Goal: Transaction & Acquisition: Purchase product/service

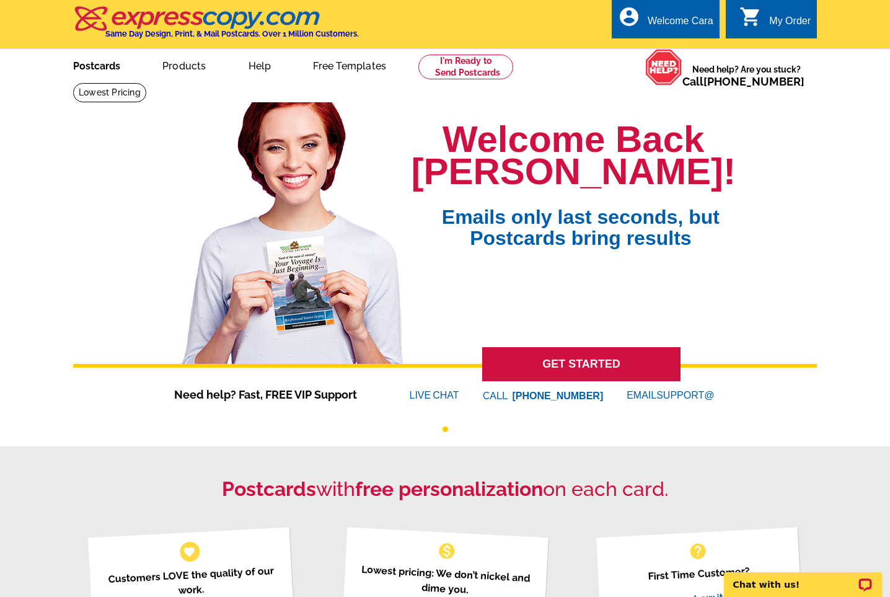
click at [104, 67] on link "Postcards" at bounding box center [96, 64] width 87 height 29
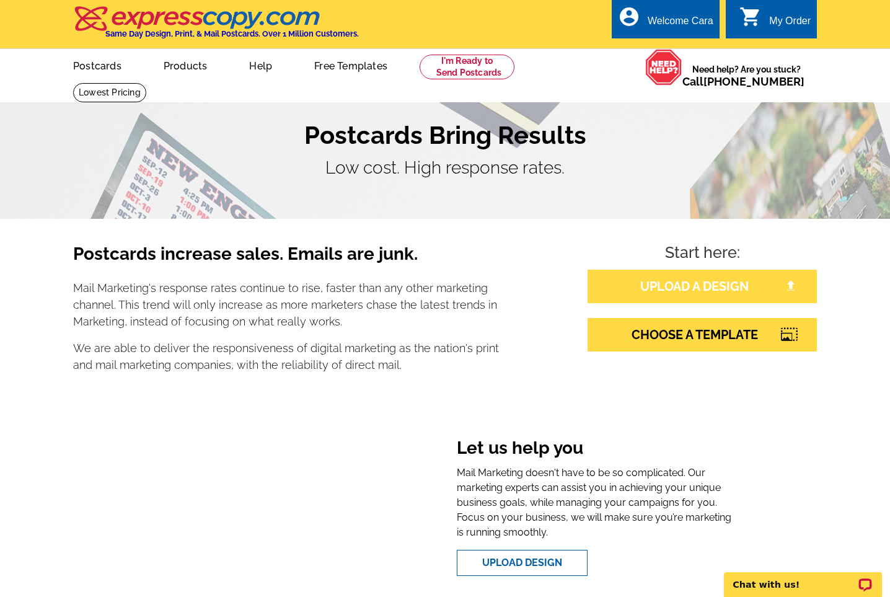
click at [668, 292] on link "UPLOAD A DESIGN" at bounding box center [701, 285] width 229 height 33
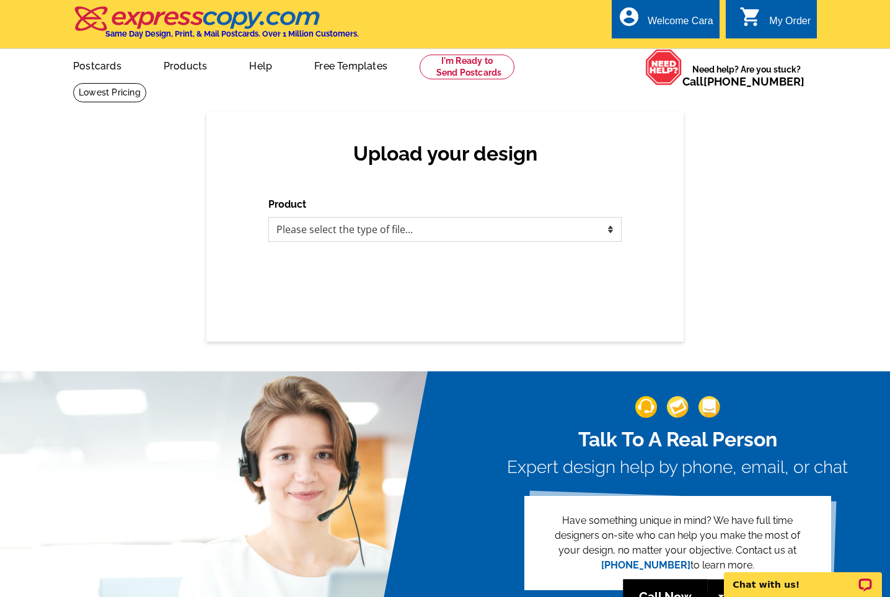
click at [374, 225] on select "Please select the type of file... Postcards Business Cards Letters and flyers G…" at bounding box center [444, 229] width 353 height 25
select select "1"
click at [268, 217] on select "Please select the type of file... Postcards Business Cards Letters and flyers G…" at bounding box center [444, 229] width 353 height 25
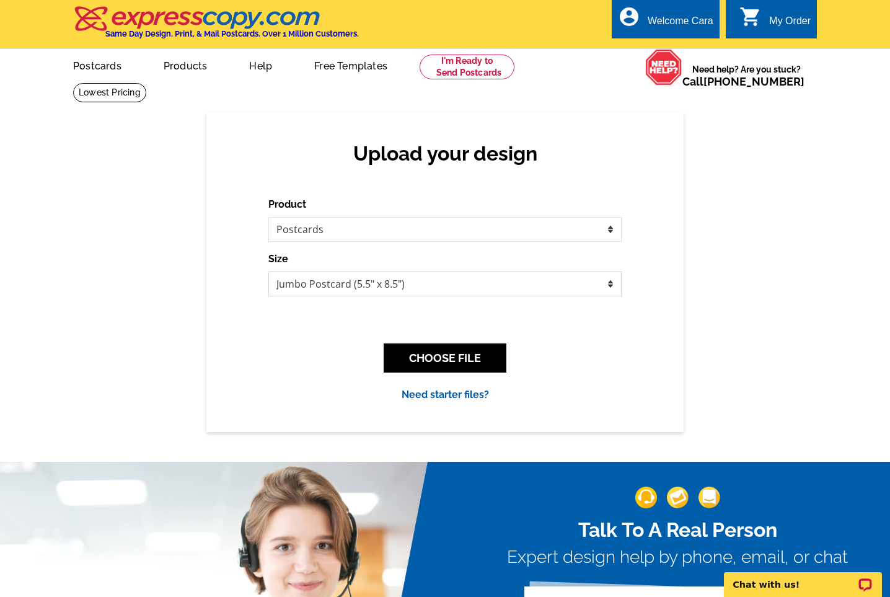
click at [349, 282] on select "Jumbo Postcard (5.5" x 8.5") Regular Postcard (4.25" x 5.6") Panoramic Postcard…" at bounding box center [444, 283] width 353 height 25
select select "1"
click at [268, 271] on select "Jumbo Postcard (5.5" x 8.5") Regular Postcard (4.25" x 5.6") Panoramic Postcard…" at bounding box center [444, 283] width 353 height 25
click at [423, 358] on button "CHOOSE FILE" at bounding box center [444, 357] width 123 height 29
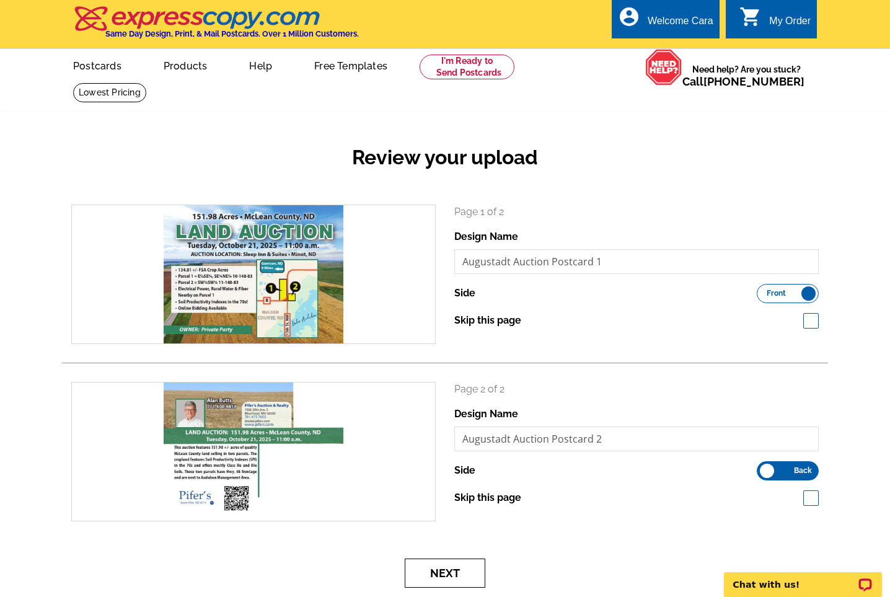
click at [478, 576] on button "Next" at bounding box center [445, 572] width 81 height 29
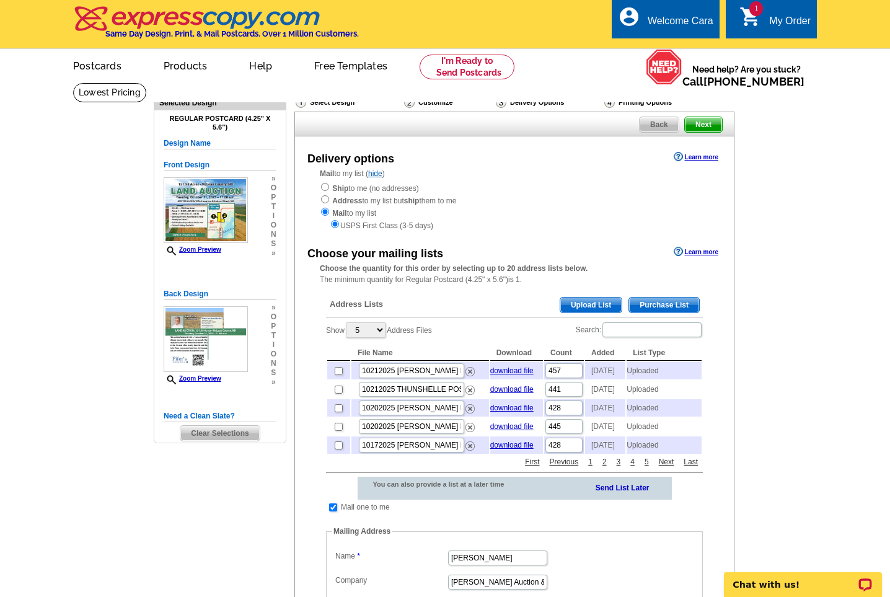
click at [592, 304] on span "Upload List" at bounding box center [590, 304] width 61 height 15
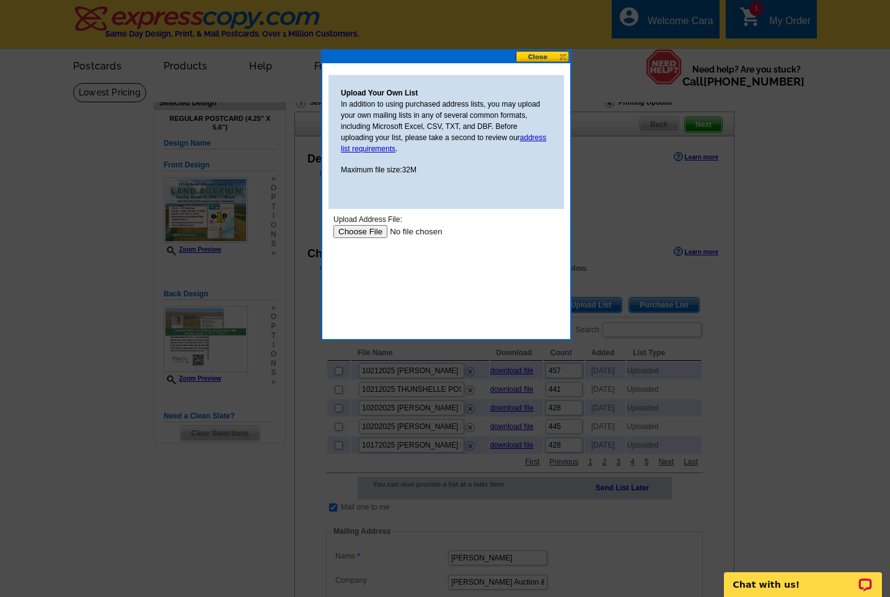
click at [369, 229] on input "file" at bounding box center [411, 231] width 157 height 13
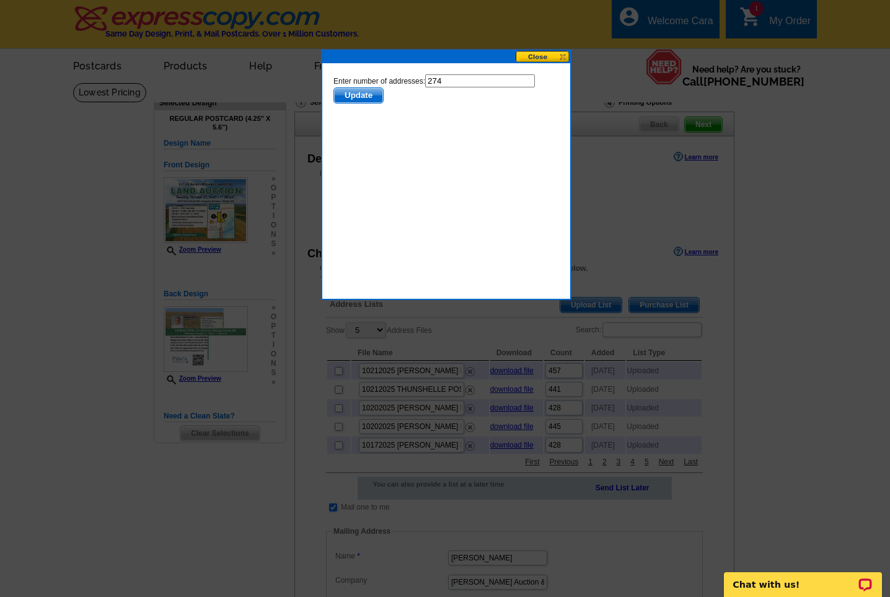
click at [476, 77] on input "274" at bounding box center [480, 80] width 110 height 13
type input "273"
click at [370, 91] on span "Update" at bounding box center [358, 95] width 49 height 15
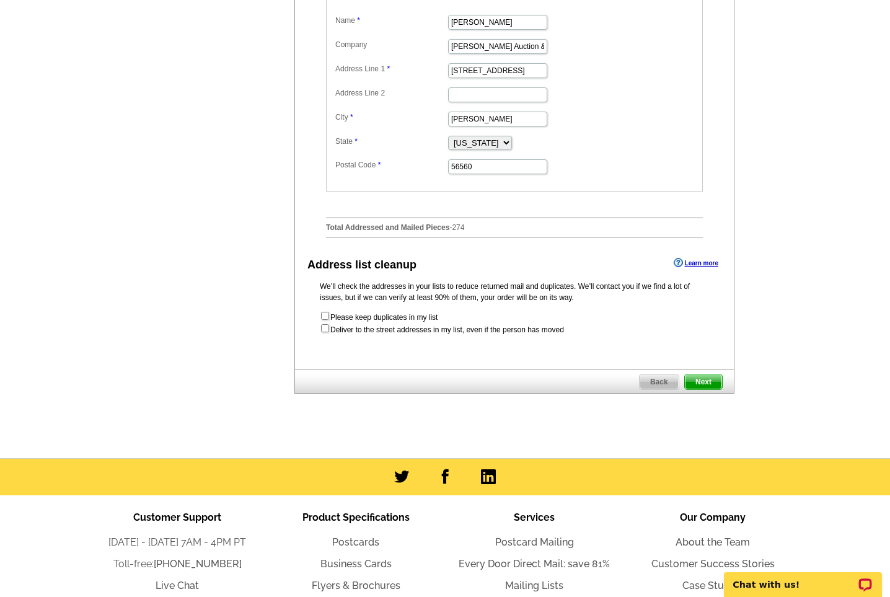
scroll to position [552, 0]
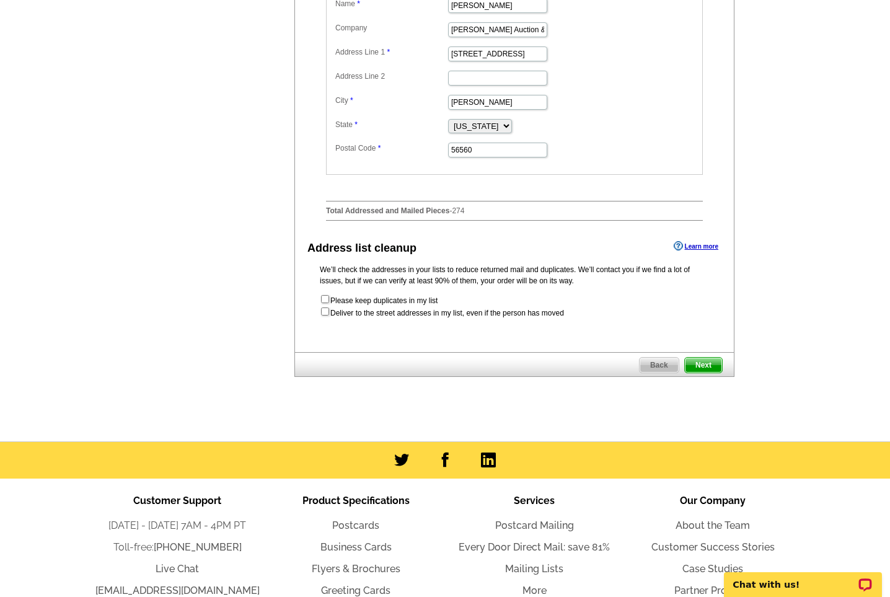
click at [697, 372] on span "Next" at bounding box center [703, 364] width 37 height 15
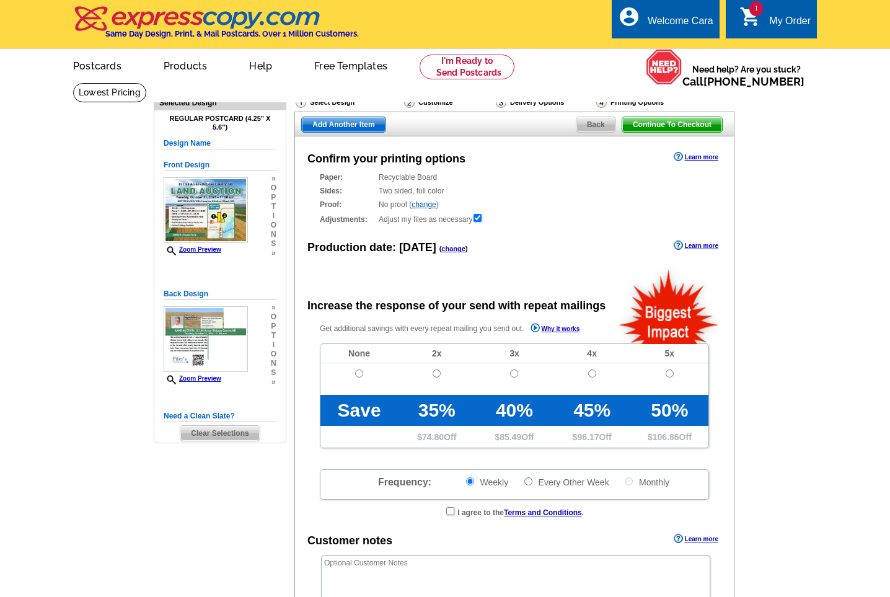
radio input "false"
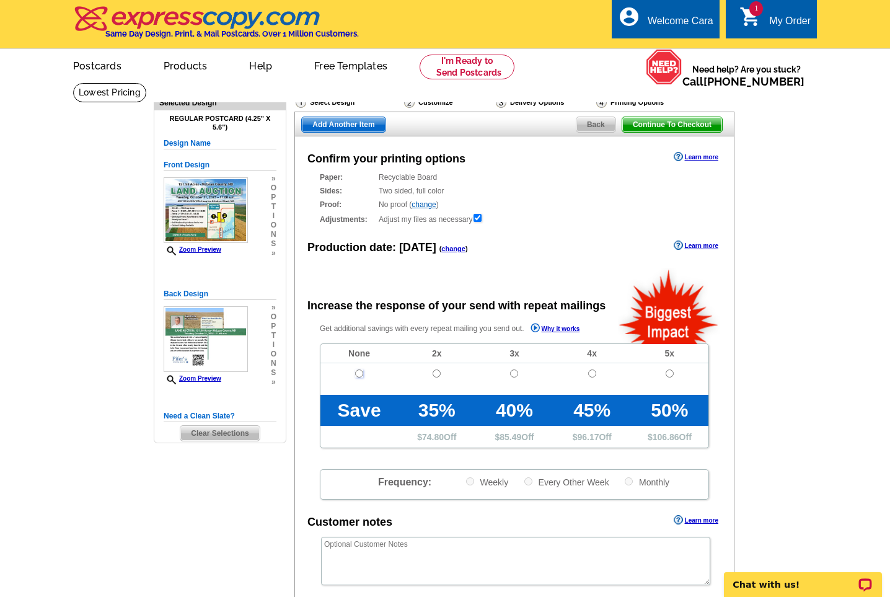
click at [357, 374] on input "radio" at bounding box center [359, 373] width 8 height 8
radio input "true"
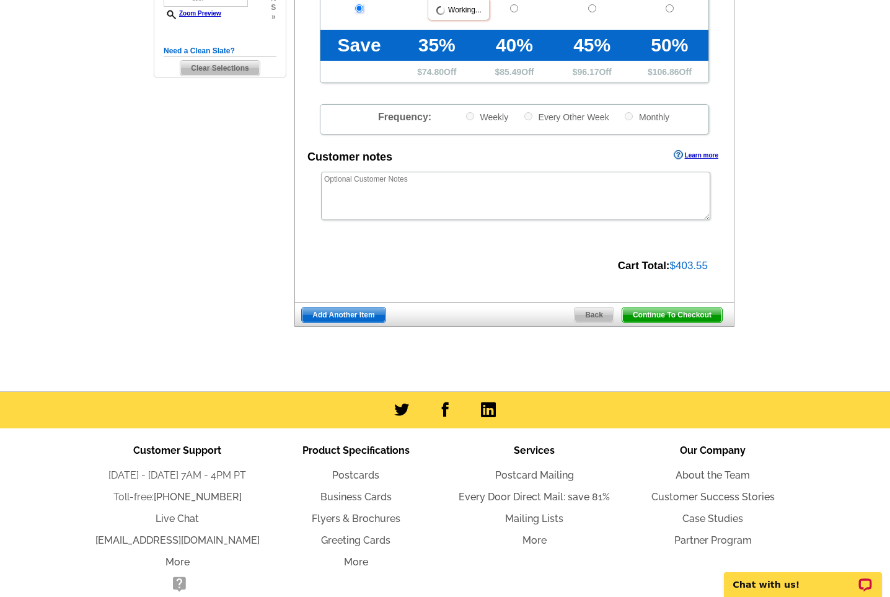
scroll to position [423, 0]
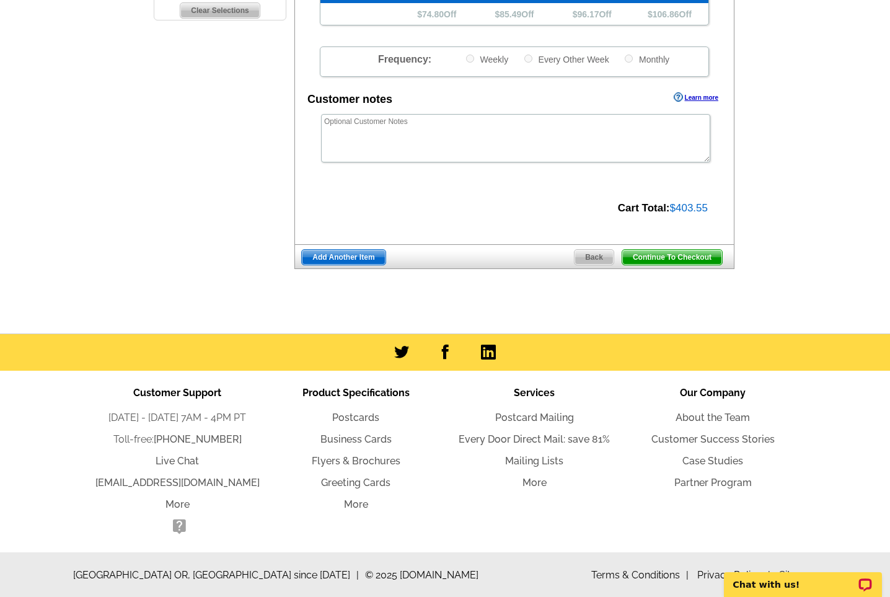
click at [656, 257] on span "Continue To Checkout" at bounding box center [672, 257] width 100 height 15
